Goal: Information Seeking & Learning: Learn about a topic

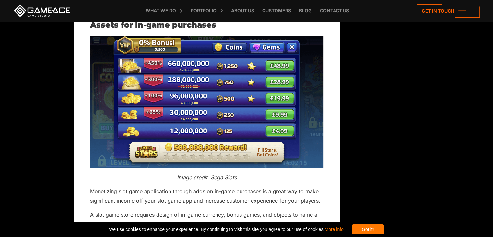
scroll to position [1453, 0]
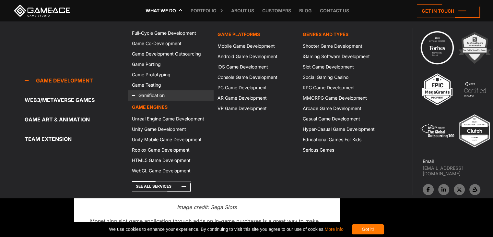
click at [146, 94] on icon at bounding box center [140, 95] width 16 height 10
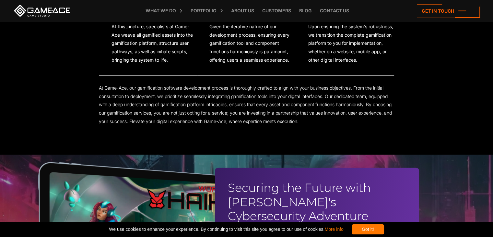
scroll to position [1394, 0]
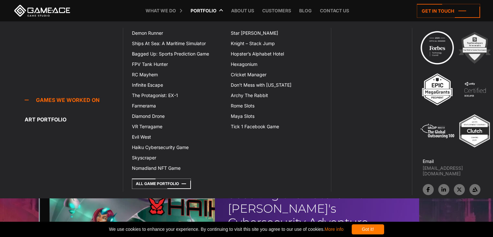
click at [197, 13] on icon at bounding box center [192, 10] width 16 height 21
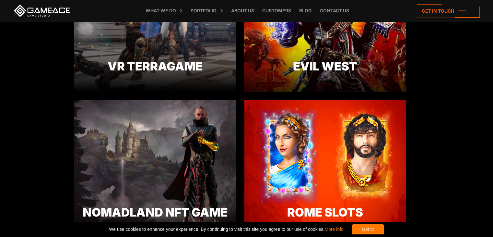
scroll to position [1005, 0]
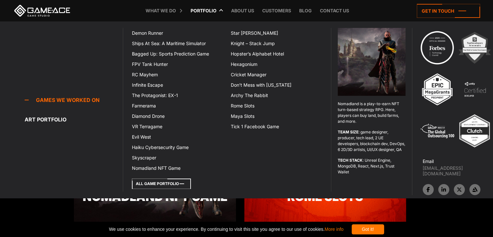
click at [178, 186] on icon at bounding box center [161, 183] width 59 height 10
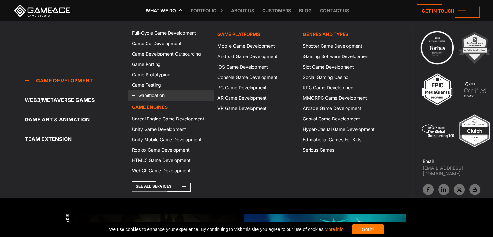
click at [145, 94] on icon at bounding box center [140, 95] width 16 height 10
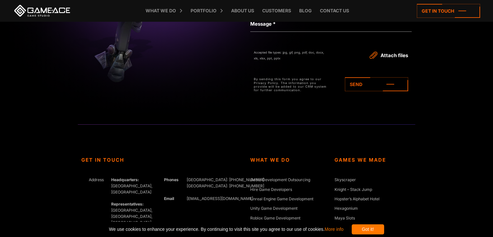
scroll to position [2493, 0]
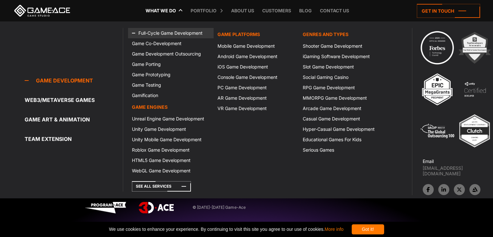
click at [153, 30] on link "Full-Cycle Game Development" at bounding box center [170, 33] width 85 height 10
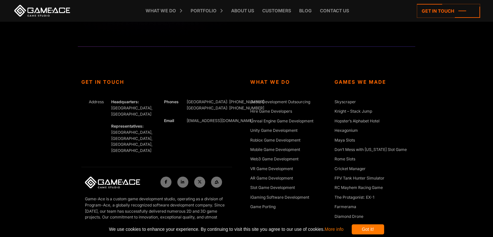
scroll to position [2449, 0]
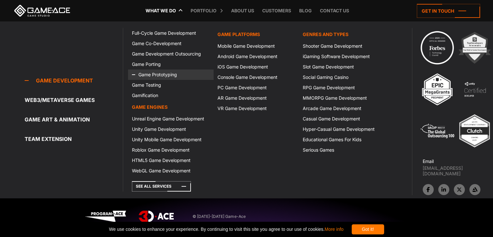
click at [158, 75] on link "Game Prototyping" at bounding box center [170, 74] width 85 height 10
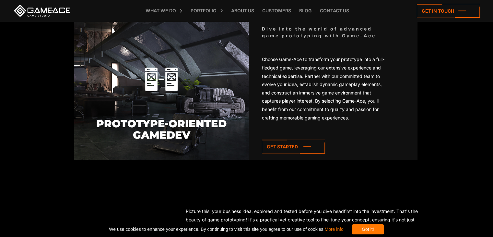
scroll to position [421, 0]
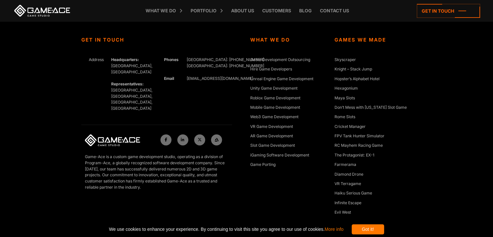
scroll to position [2449, 0]
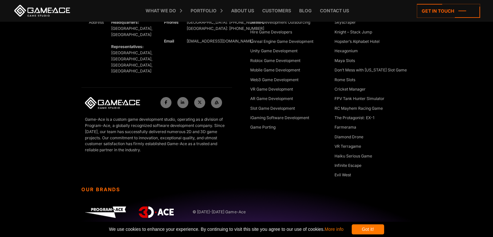
scroll to position [2493, 0]
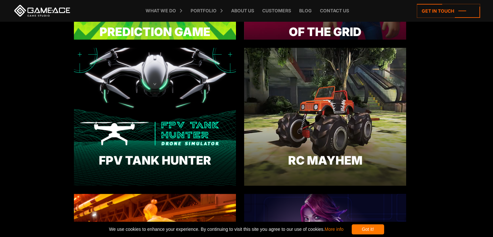
scroll to position [486, 0]
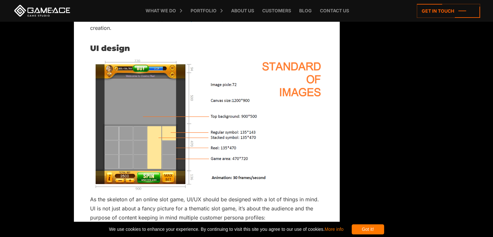
scroll to position [1781, 0]
